Goal: Check status: Check status

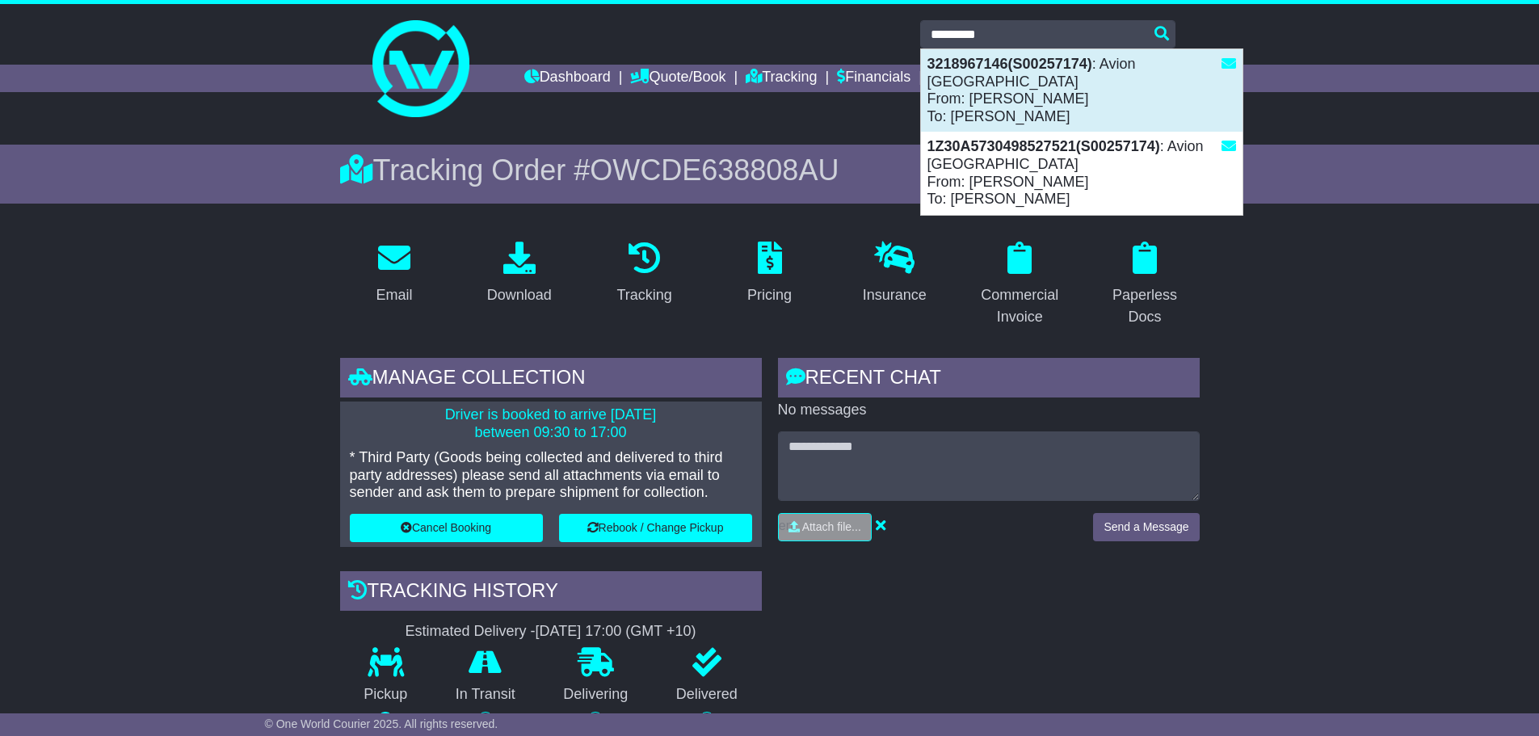
click at [971, 79] on div "3218967146(S00257174) : Avion Australia From: David Ogston To: Hui Chen" at bounding box center [1082, 90] width 322 height 82
type input "**********"
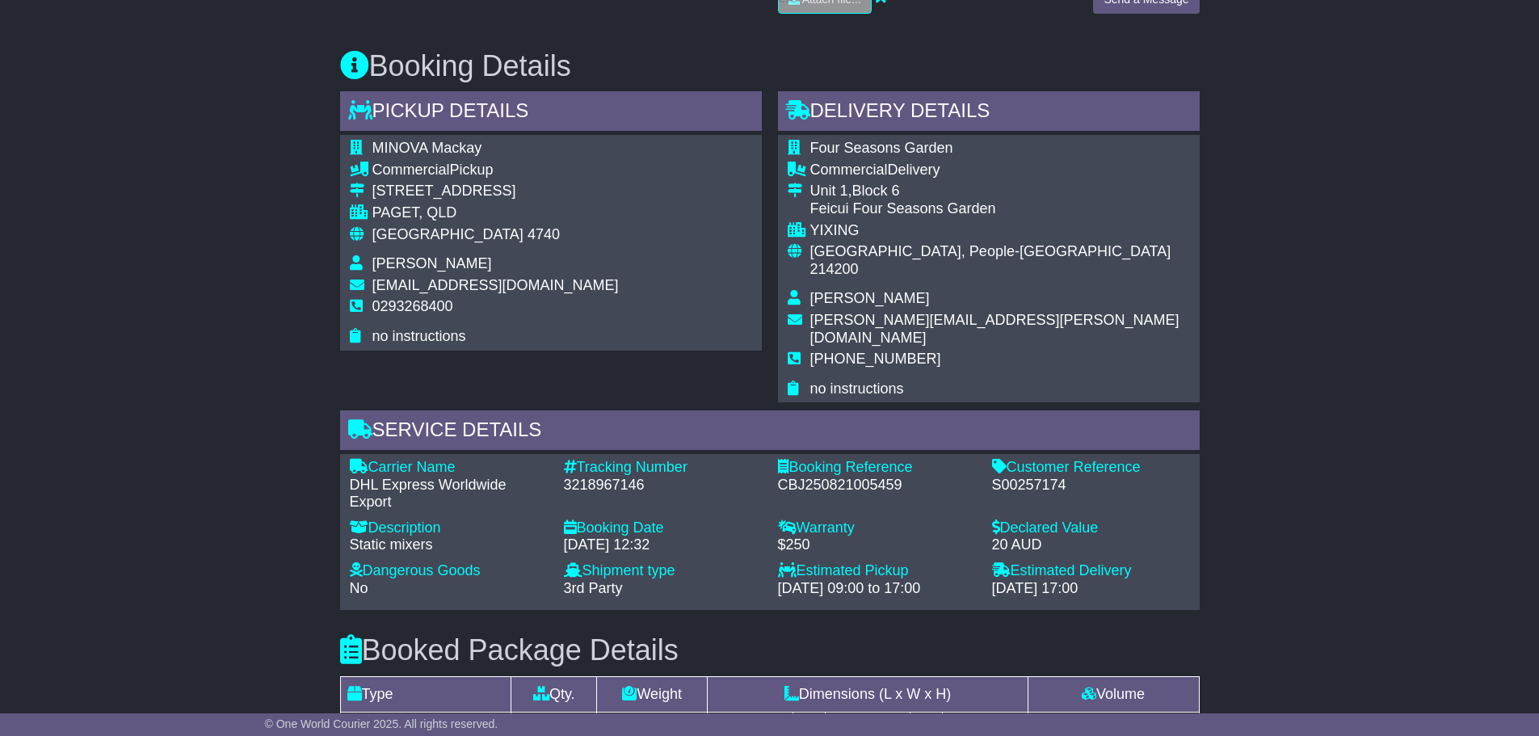
scroll to position [1050, 0]
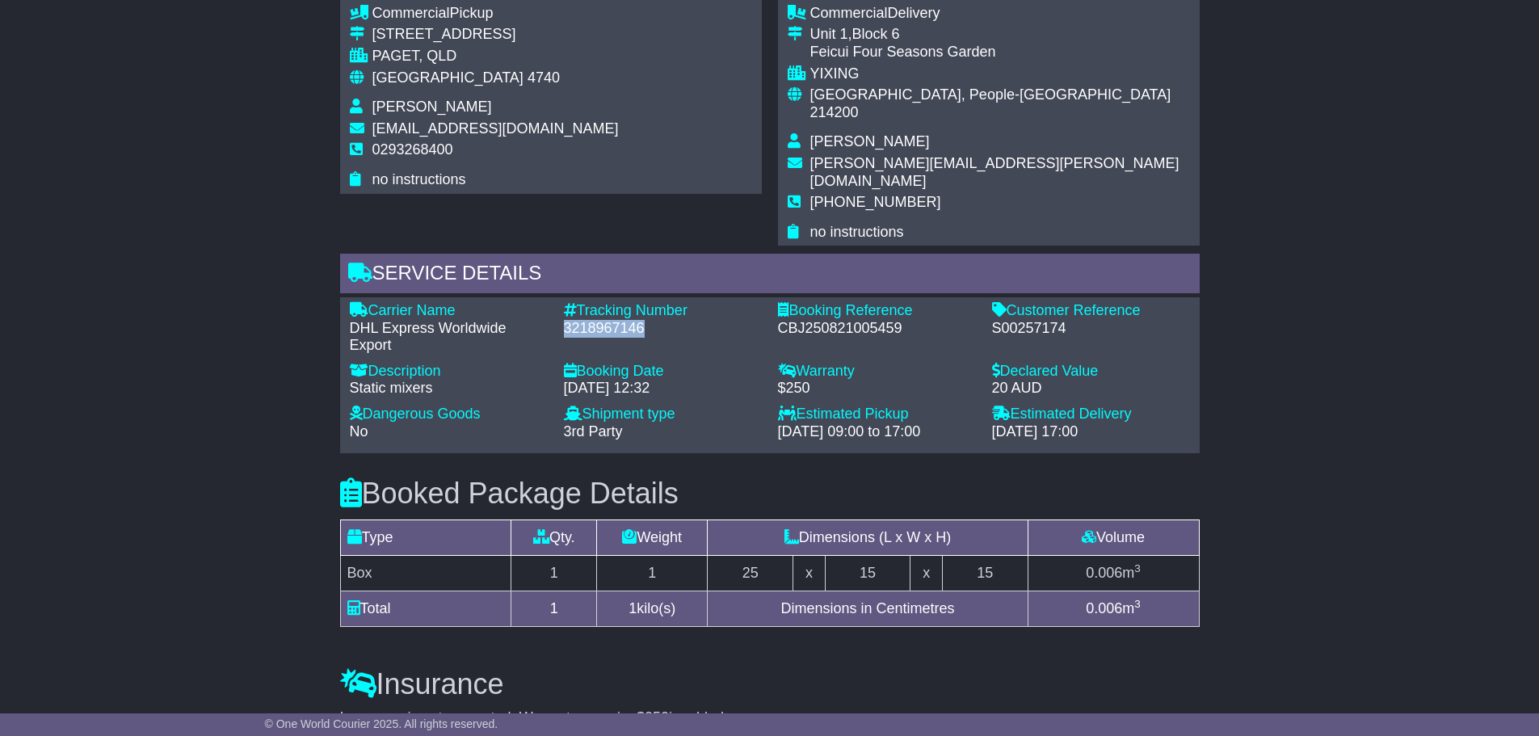
drag, startPoint x: 650, startPoint y: 274, endPoint x: 564, endPoint y: 276, distance: 85.7
click at [564, 320] on div "3218967146" at bounding box center [663, 329] width 198 height 18
copy div "3218967146"
